Goal: Task Accomplishment & Management: Manage account settings

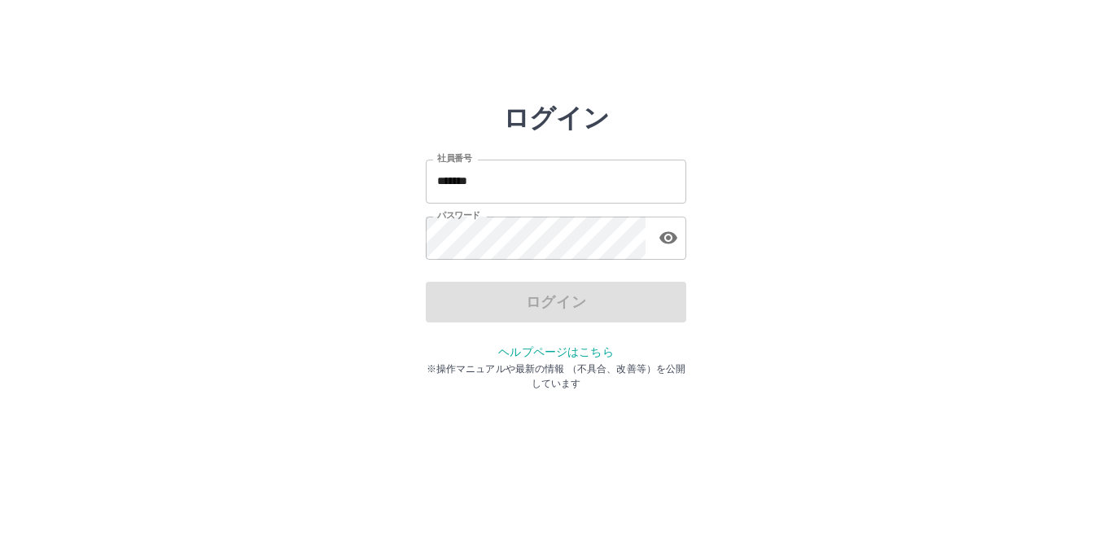
click at [490, 184] on input "*******" at bounding box center [556, 181] width 261 height 43
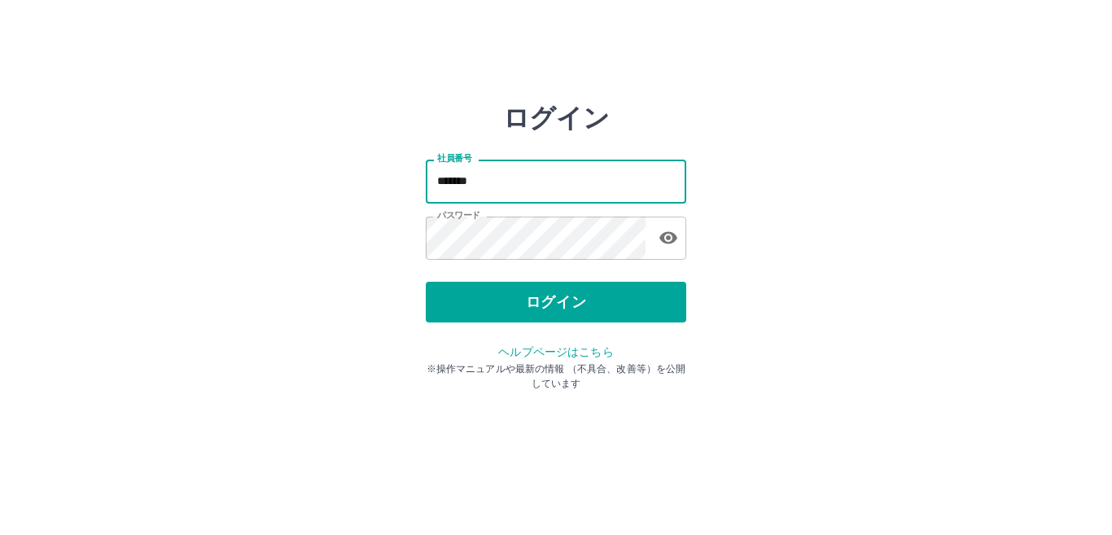
type input "*******"
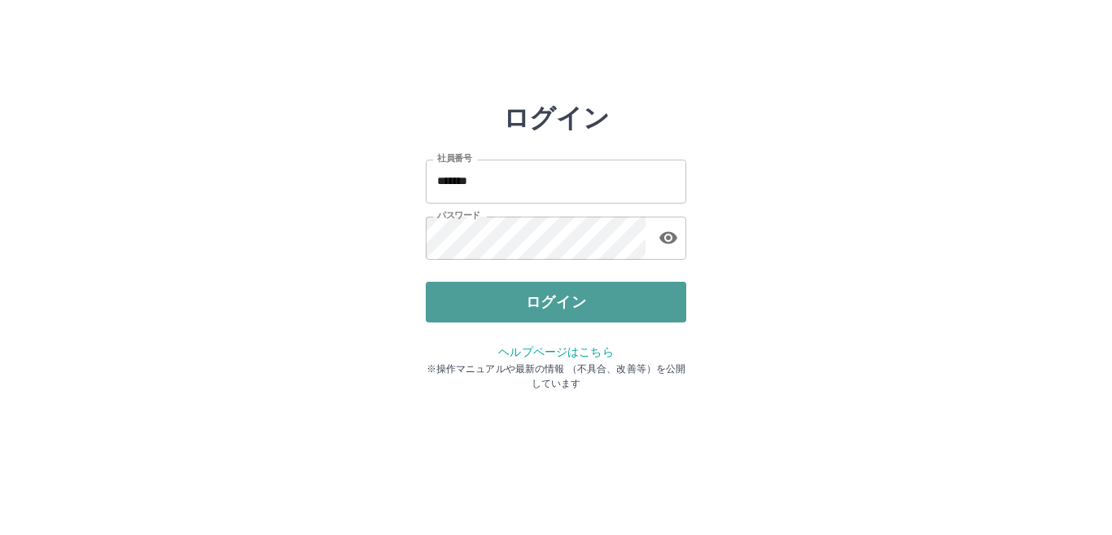
click at [558, 308] on button "ログイン" at bounding box center [556, 302] width 261 height 41
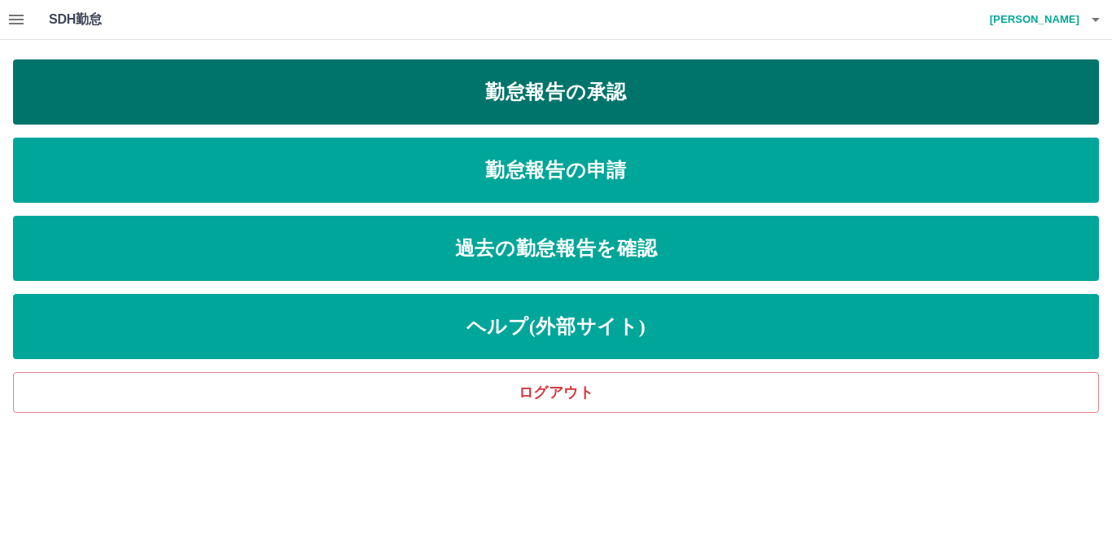
click at [564, 100] on link "勤怠報告の承認" at bounding box center [556, 91] width 1086 height 65
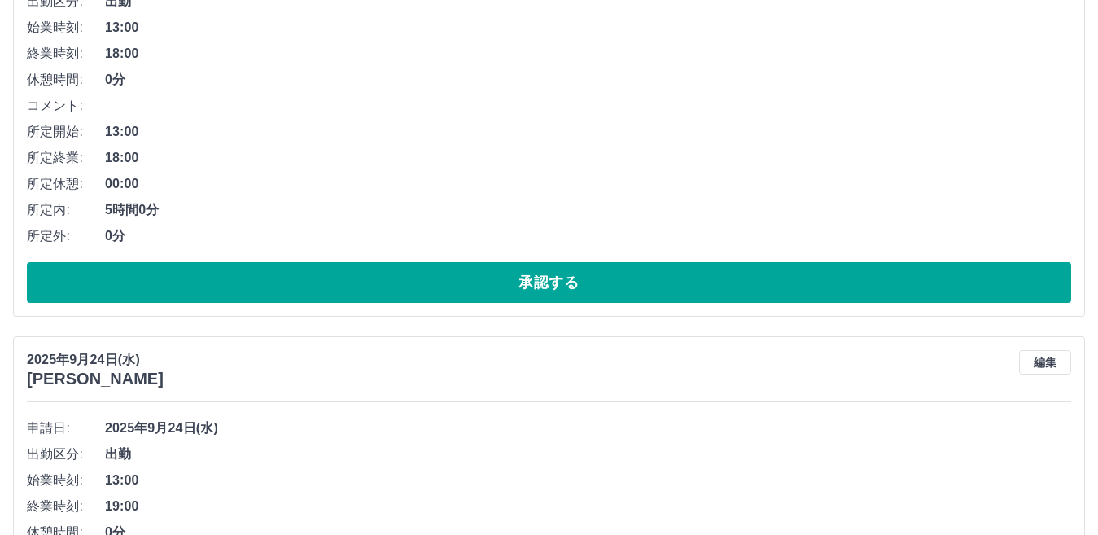
scroll to position [326, 0]
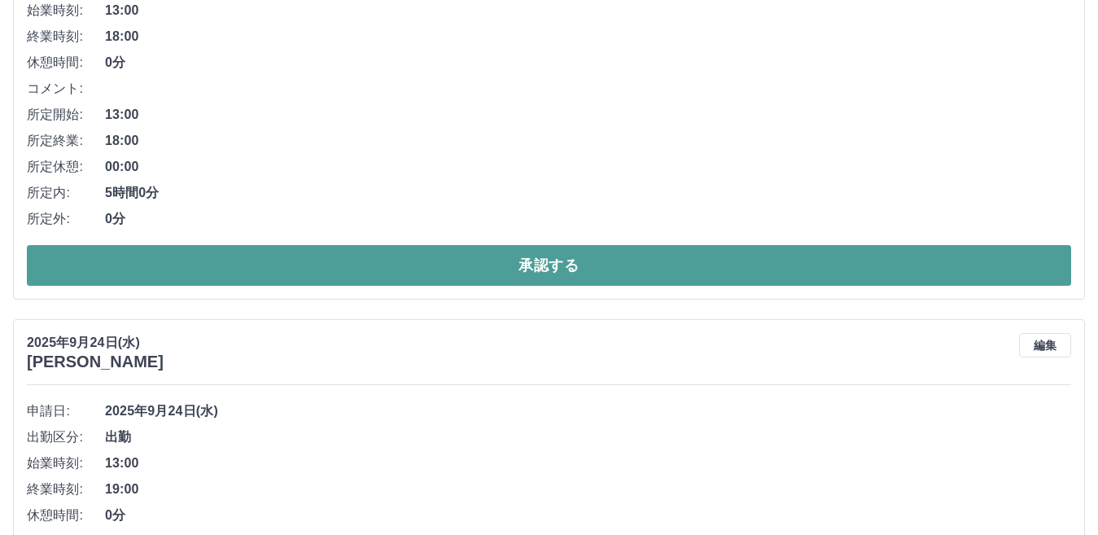
click at [566, 266] on button "承認する" at bounding box center [549, 265] width 1045 height 41
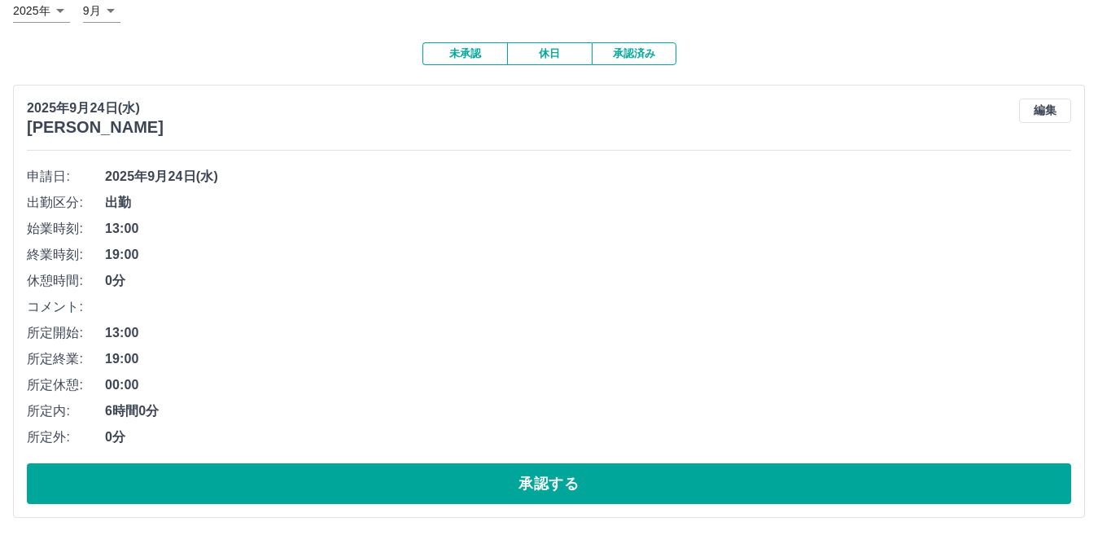
scroll to position [163, 0]
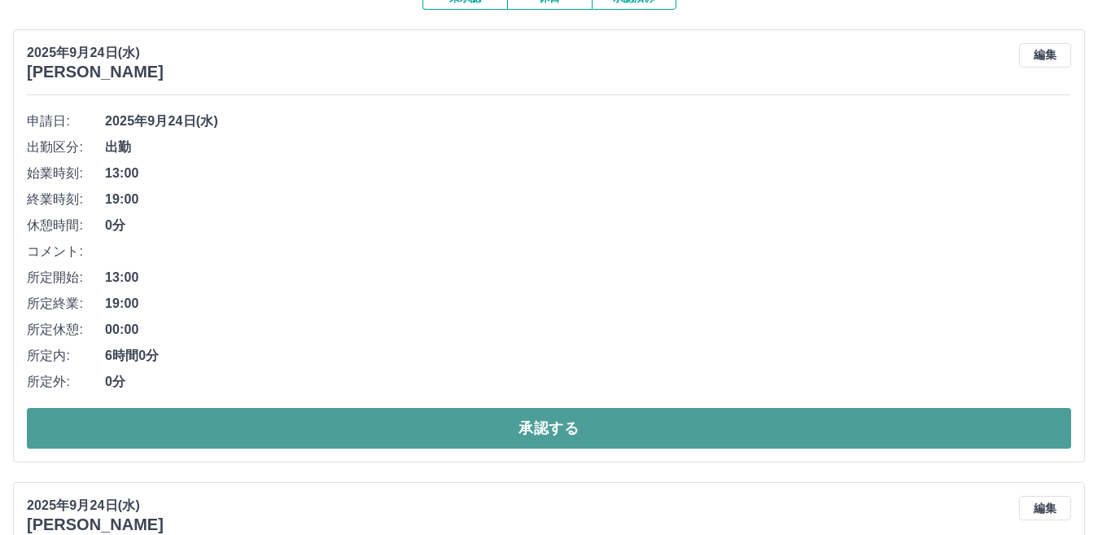
click at [466, 431] on button "承認する" at bounding box center [549, 428] width 1045 height 41
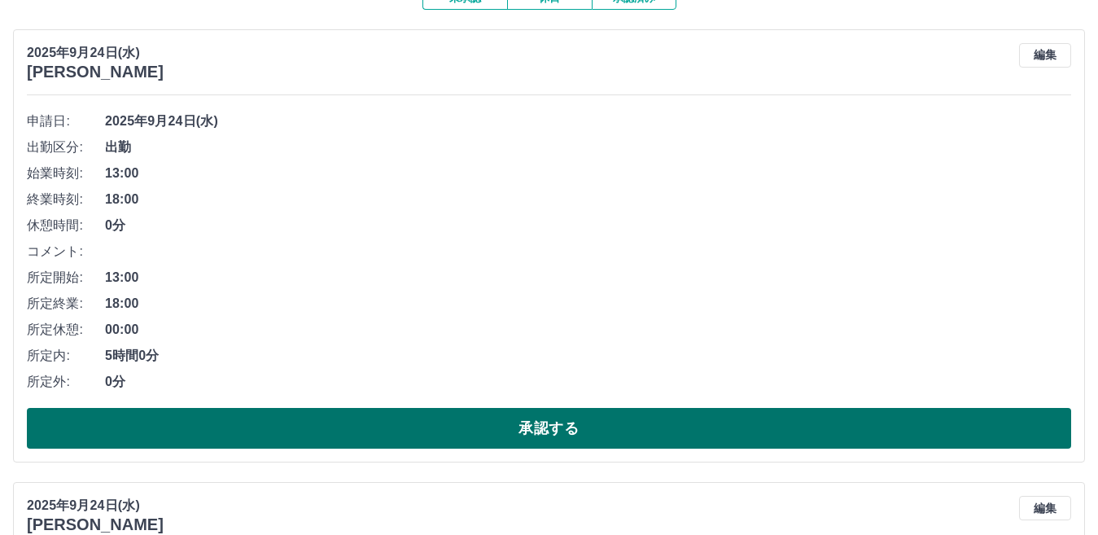
click at [500, 436] on button "承認する" at bounding box center [549, 428] width 1045 height 41
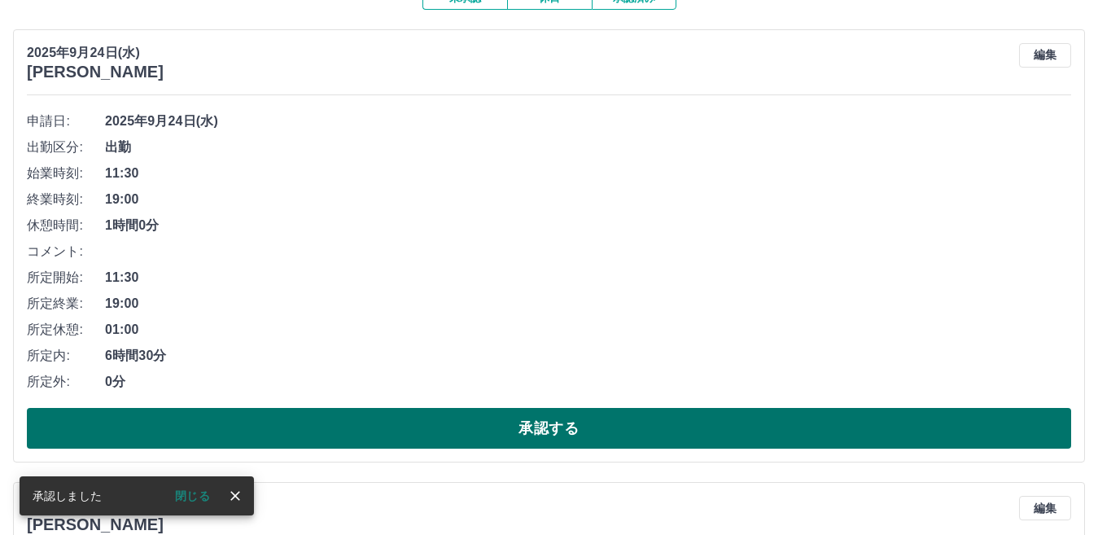
click at [488, 429] on button "承認する" at bounding box center [549, 428] width 1045 height 41
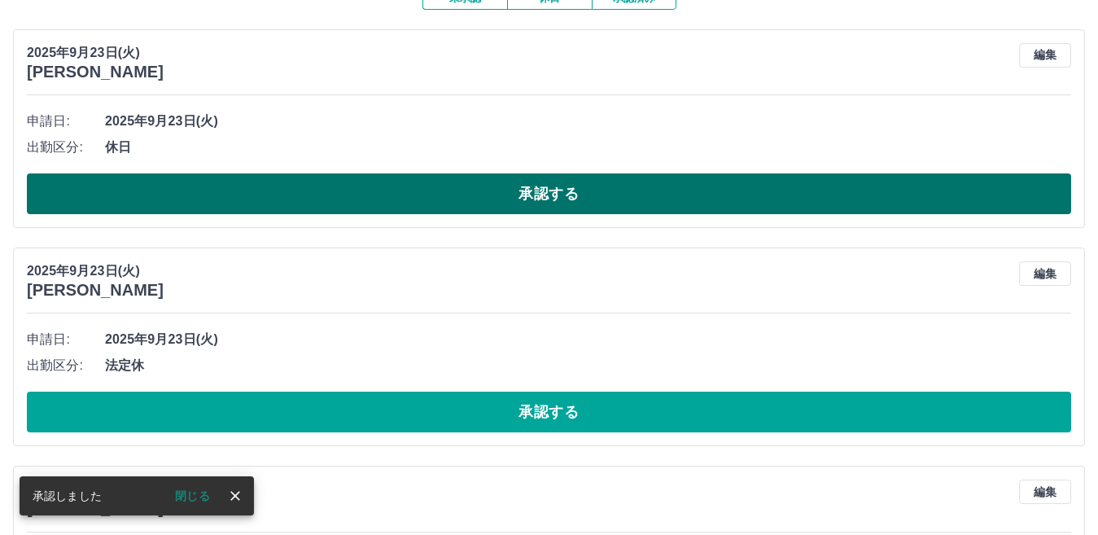
click at [418, 202] on button "承認する" at bounding box center [549, 193] width 1045 height 41
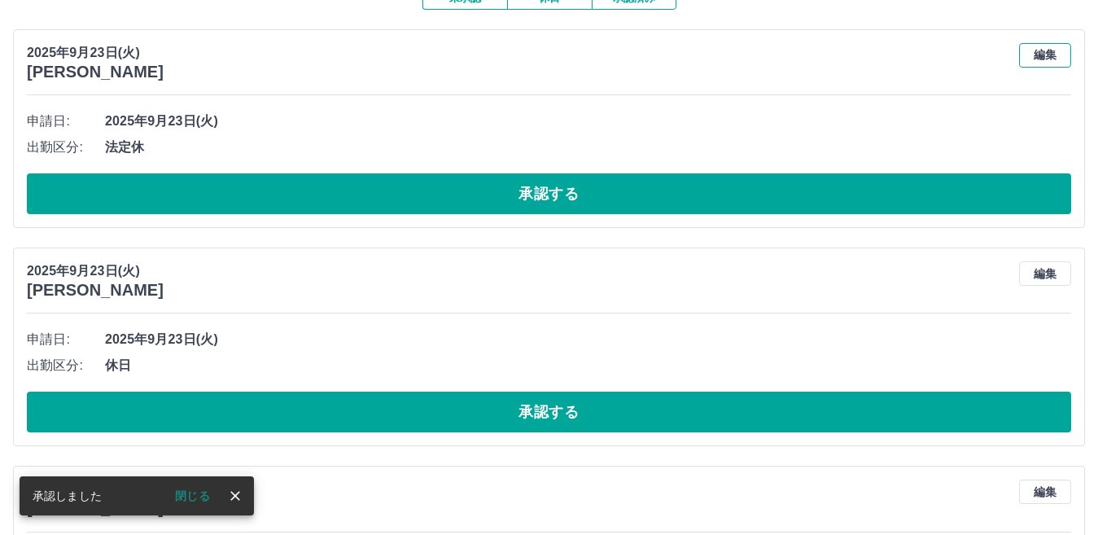
click at [1037, 50] on button "編集" at bounding box center [1045, 55] width 52 height 24
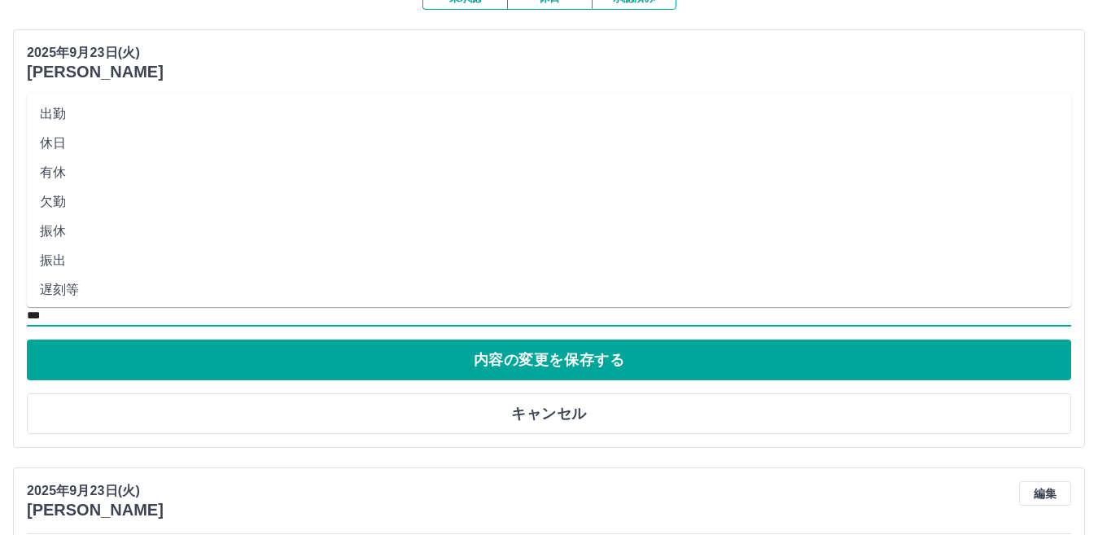
click at [63, 316] on input "***" at bounding box center [549, 315] width 1045 height 20
click at [50, 148] on li "休日" at bounding box center [549, 143] width 1045 height 29
type input "**"
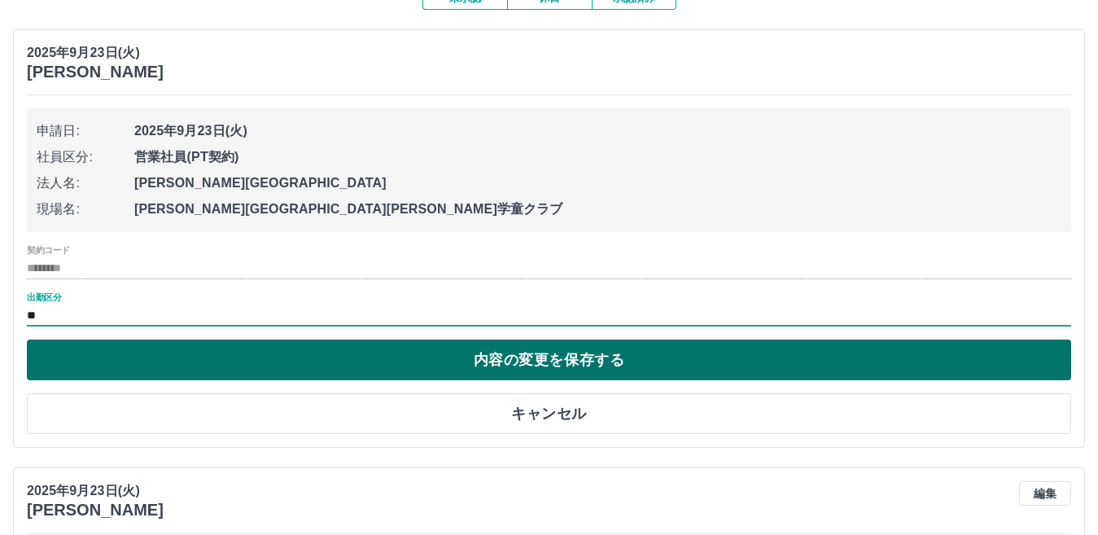
click at [495, 361] on button "内容の変更を保存する" at bounding box center [549, 360] width 1045 height 41
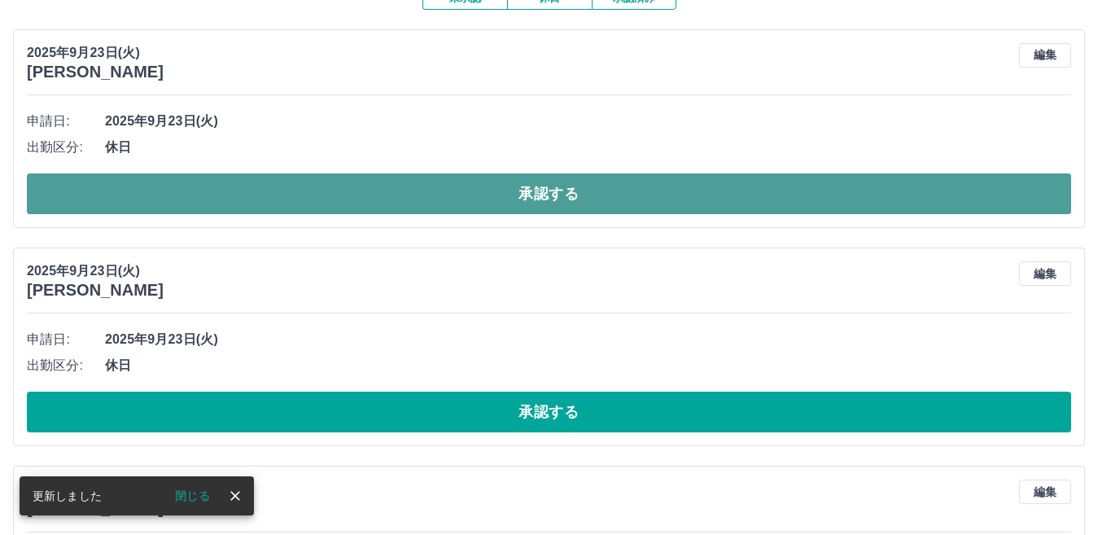
click at [534, 191] on button "承認する" at bounding box center [549, 193] width 1045 height 41
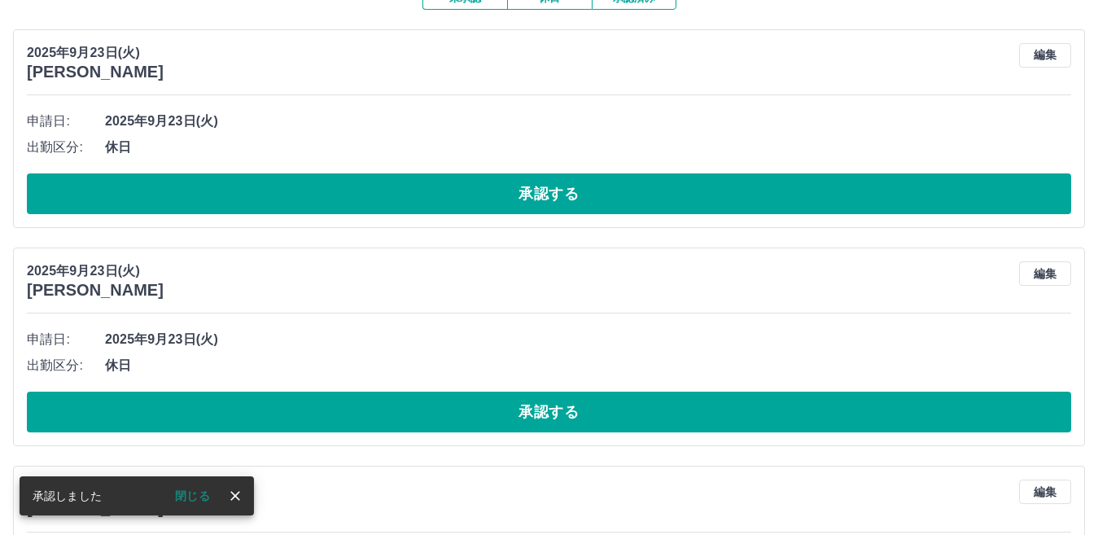
click at [531, 194] on button "承認する" at bounding box center [549, 193] width 1045 height 41
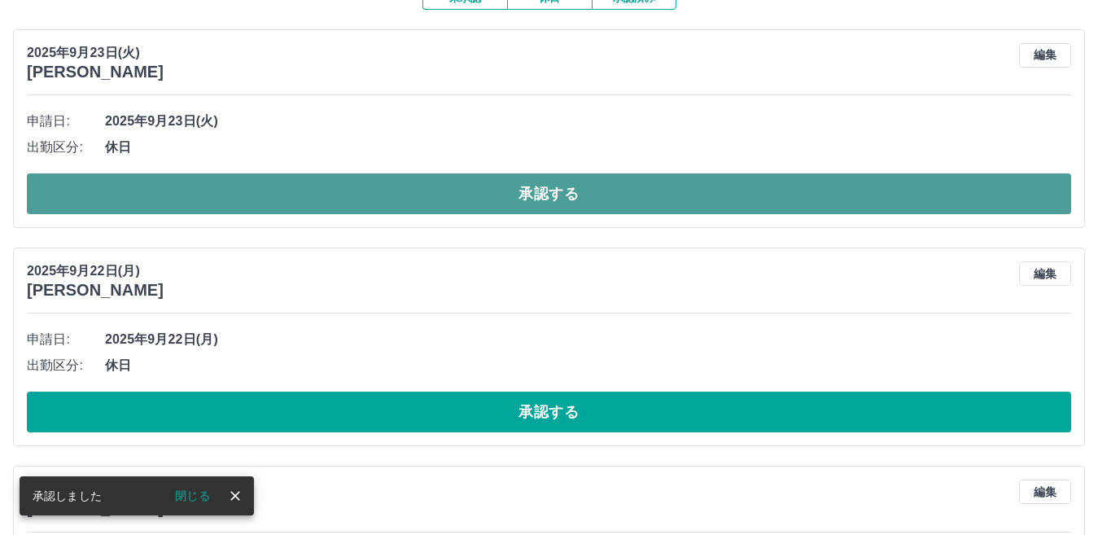
click at [531, 193] on button "承認する" at bounding box center [549, 193] width 1045 height 41
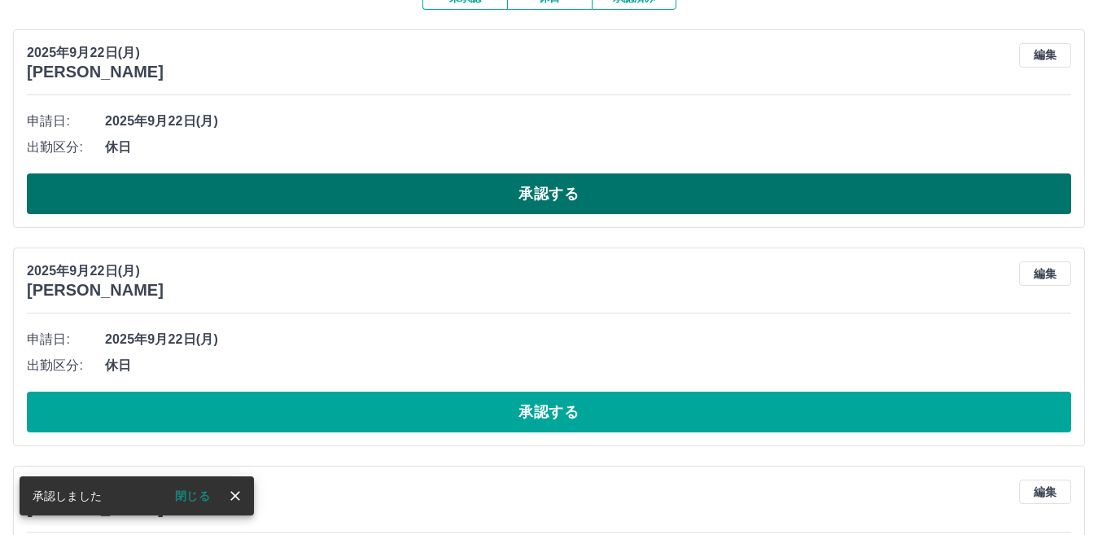
click at [524, 195] on button "承認する" at bounding box center [549, 193] width 1045 height 41
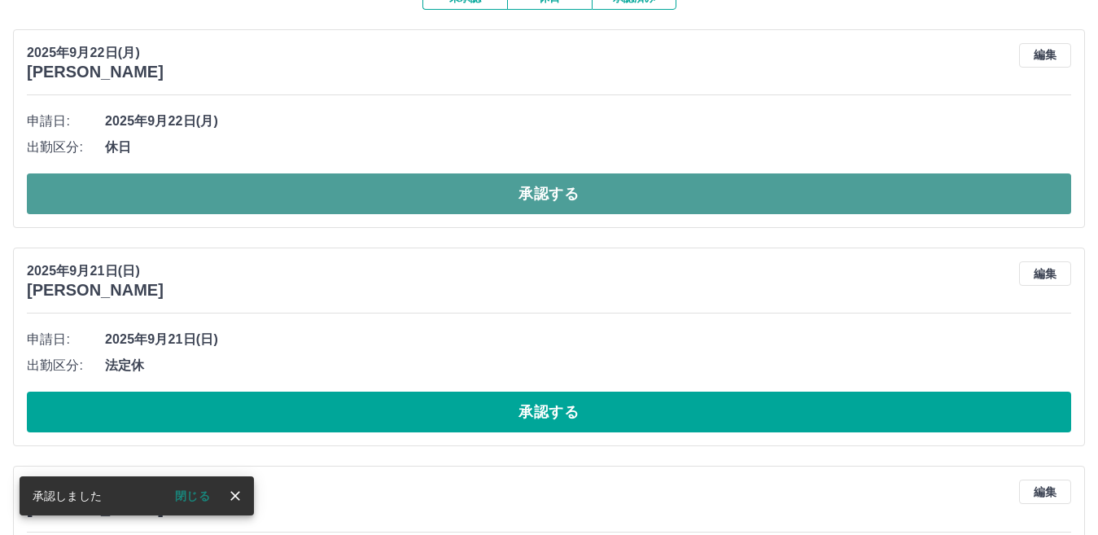
click at [532, 197] on button "承認する" at bounding box center [549, 193] width 1045 height 41
click at [517, 199] on button "承認する" at bounding box center [549, 193] width 1045 height 41
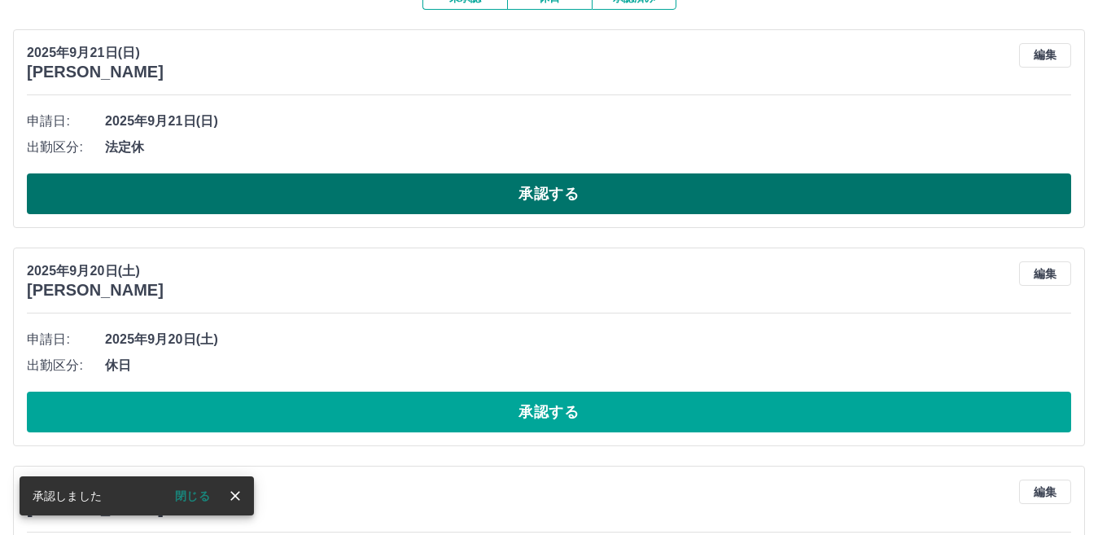
click at [514, 203] on button "承認する" at bounding box center [549, 193] width 1045 height 41
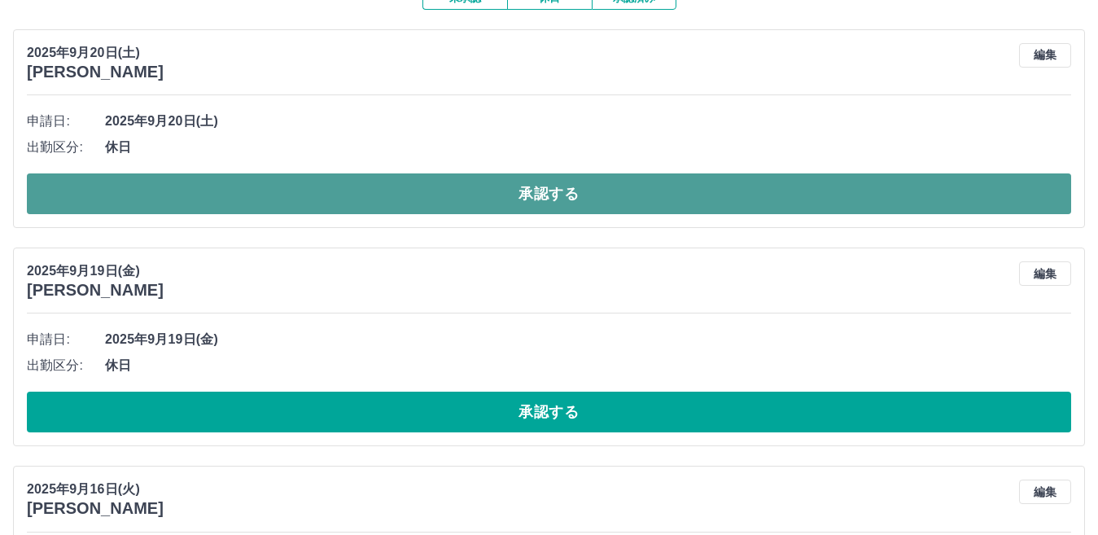
click at [465, 194] on button "承認する" at bounding box center [549, 193] width 1045 height 41
click at [461, 199] on button "承認する" at bounding box center [549, 193] width 1045 height 41
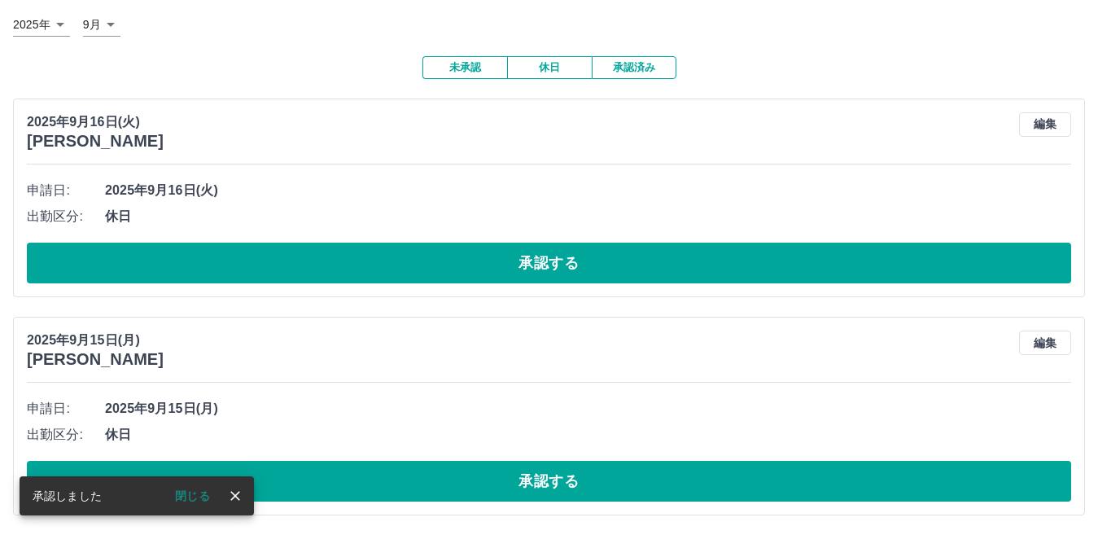
scroll to position [95, 0]
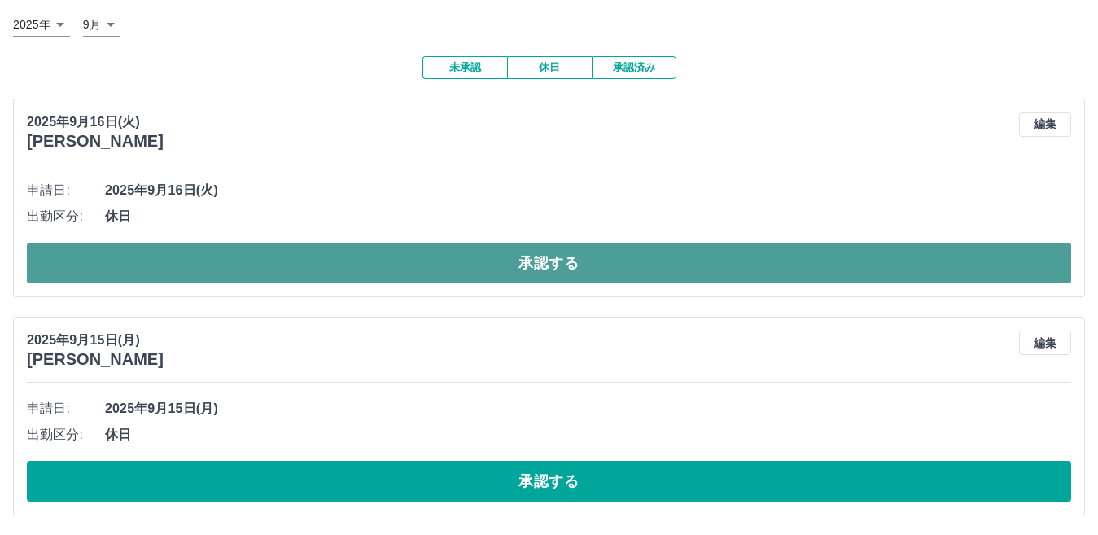
click at [456, 256] on button "承認する" at bounding box center [549, 263] width 1045 height 41
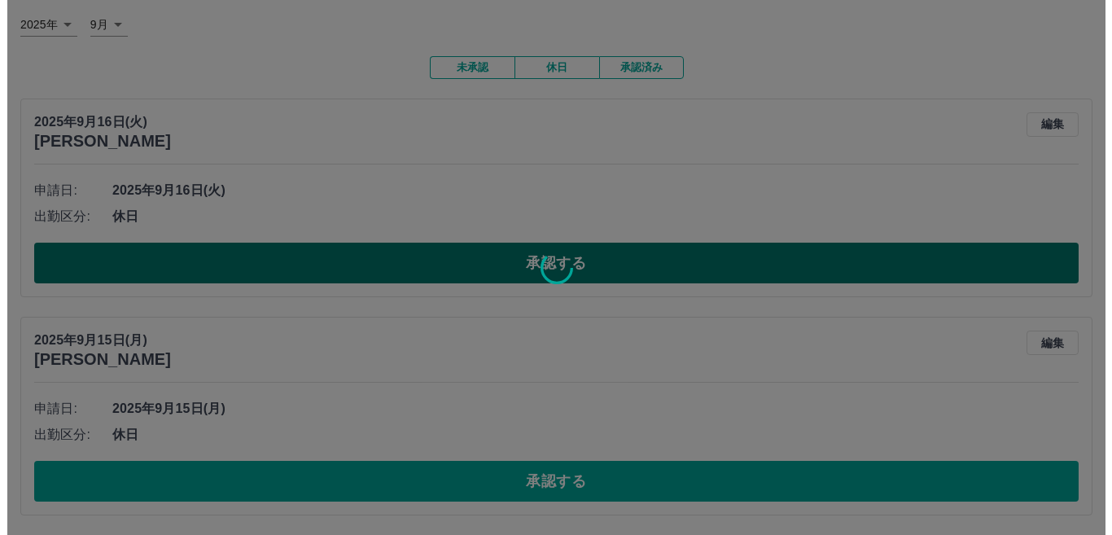
scroll to position [0, 0]
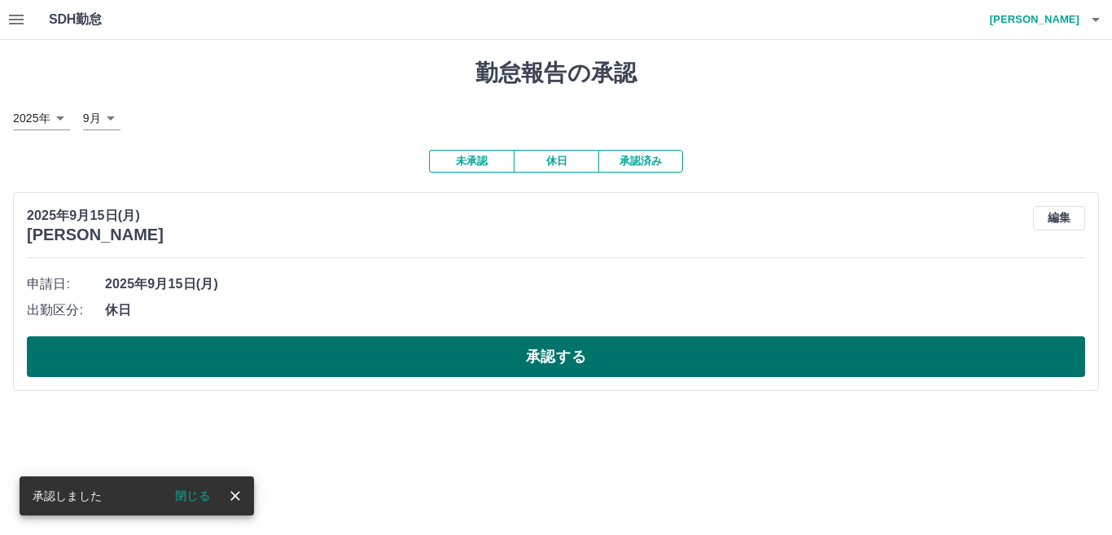
click at [472, 366] on button "承認する" at bounding box center [556, 356] width 1058 height 41
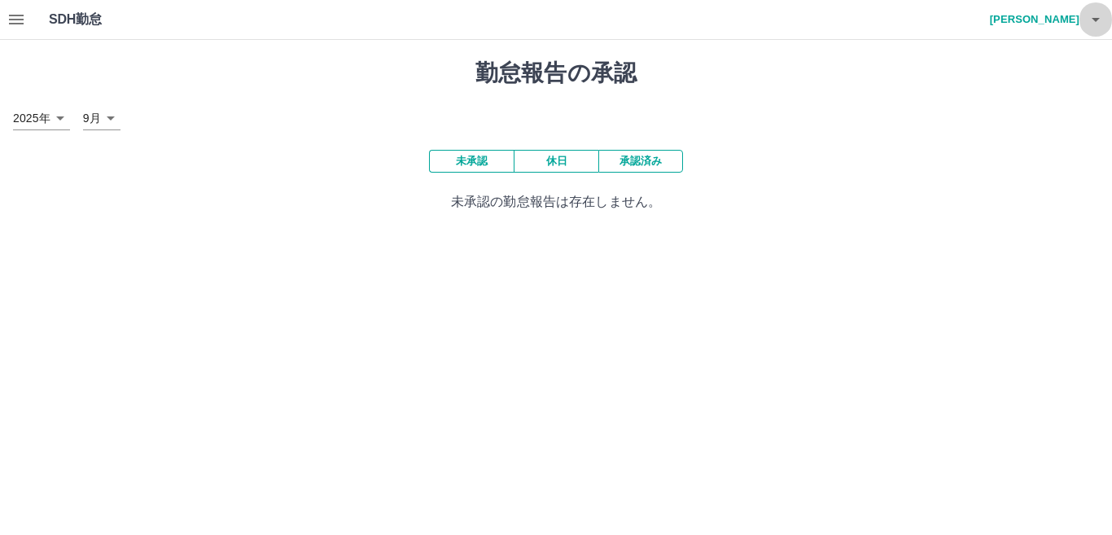
click at [1097, 16] on icon "button" at bounding box center [1096, 20] width 20 height 20
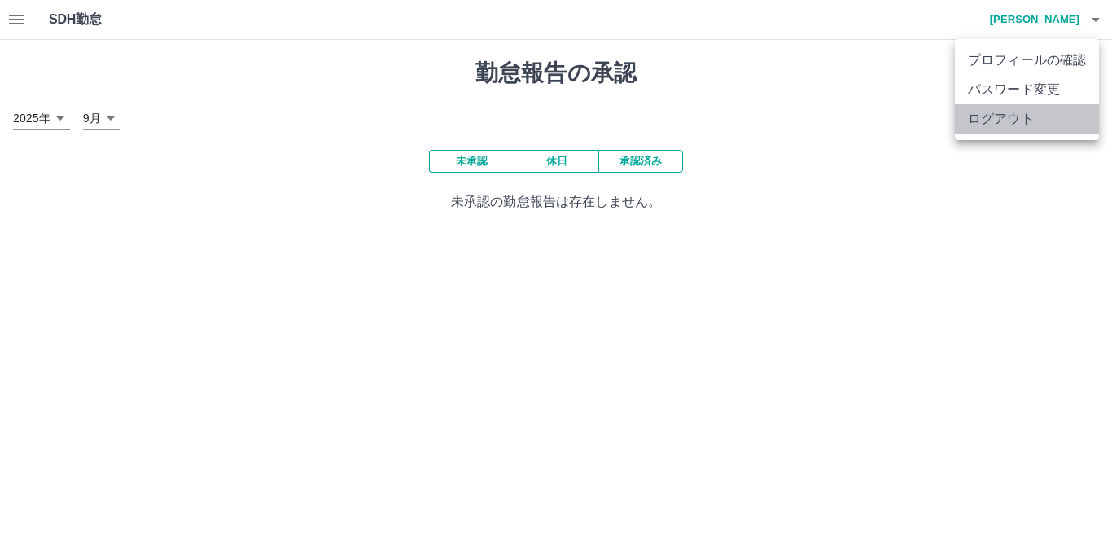
click at [992, 117] on li "ログアウト" at bounding box center [1027, 118] width 144 height 29
